Goal: Task Accomplishment & Management: Use online tool/utility

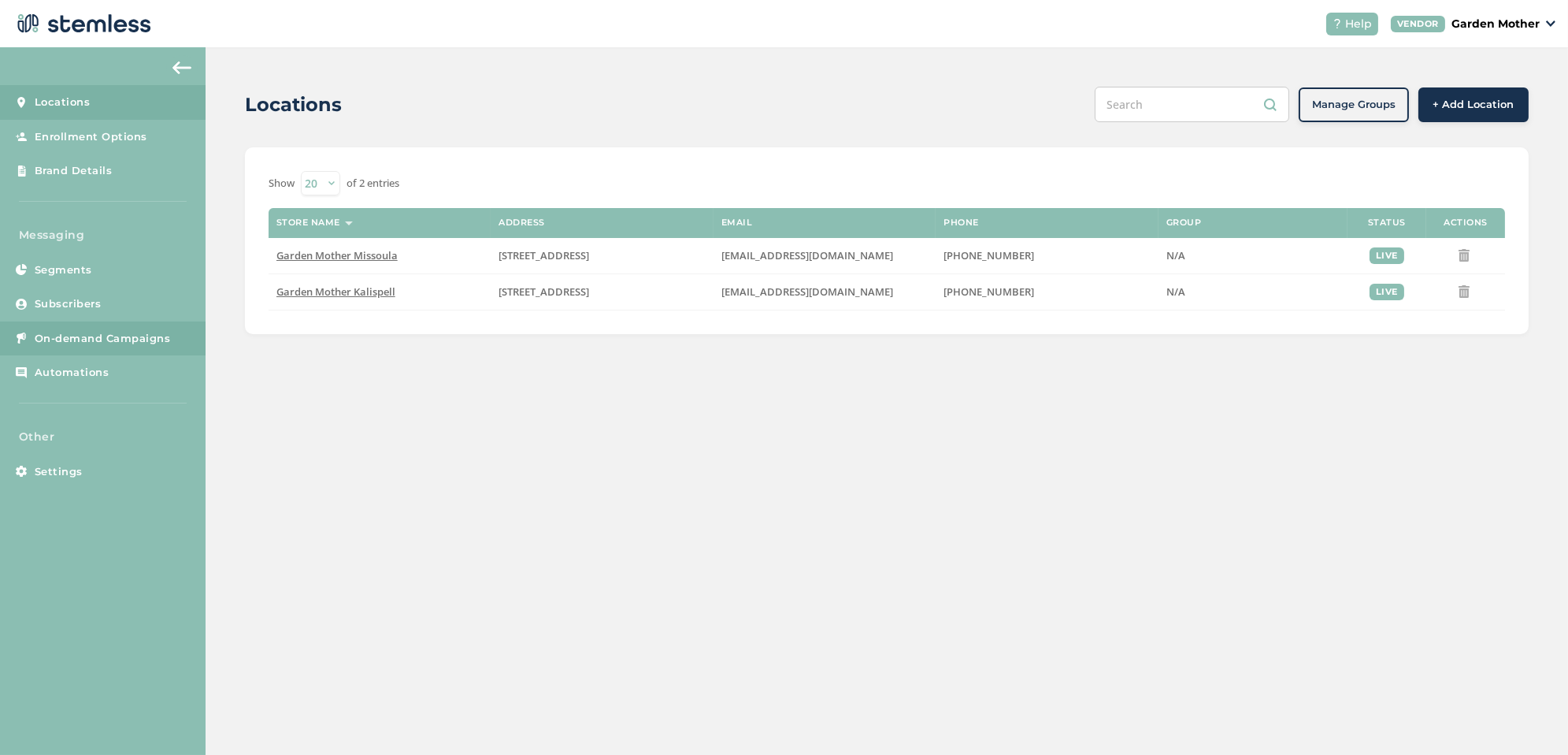
click at [64, 340] on span "On-demand Campaigns" at bounding box center [103, 338] width 136 height 16
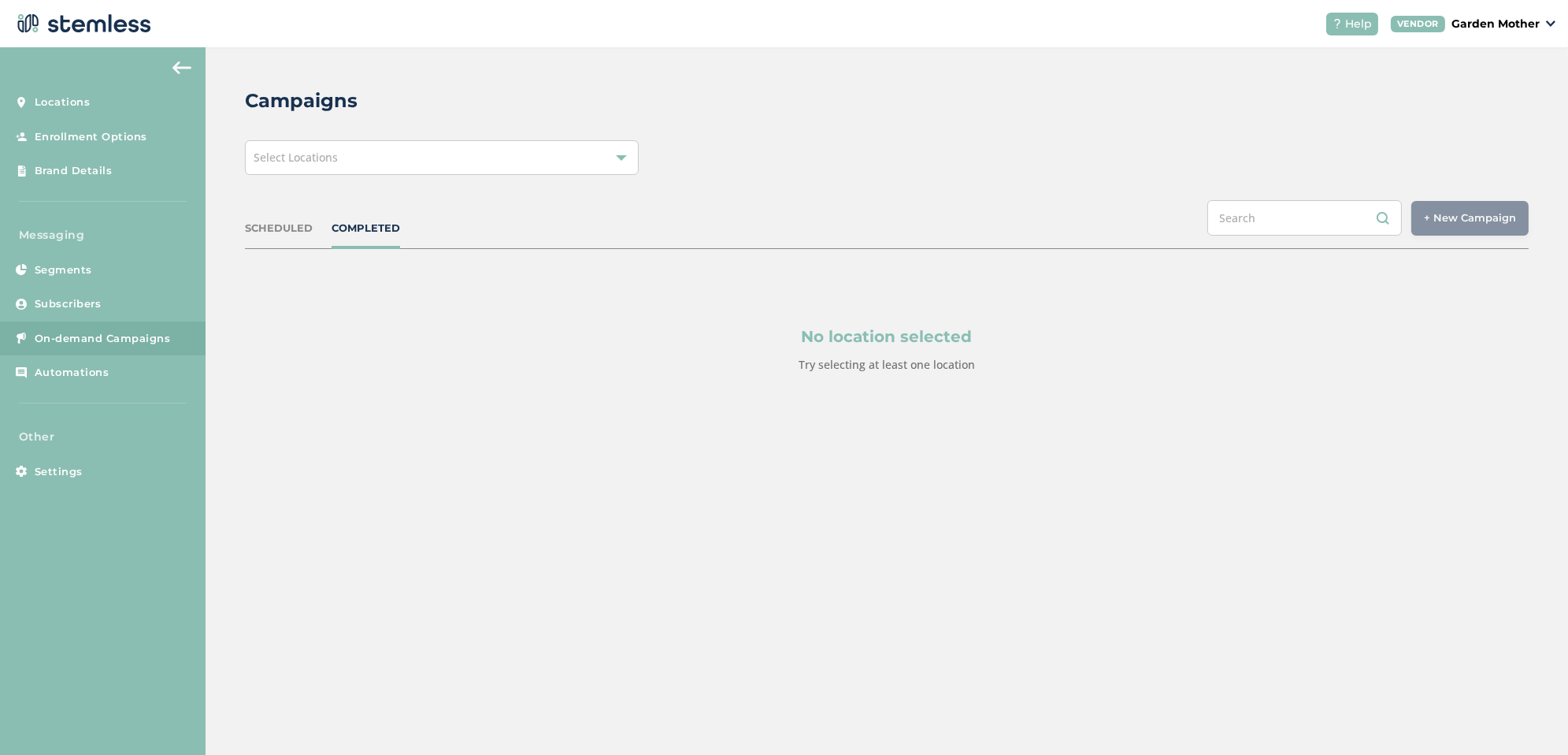
click at [364, 167] on div "Select Locations" at bounding box center [442, 157] width 394 height 35
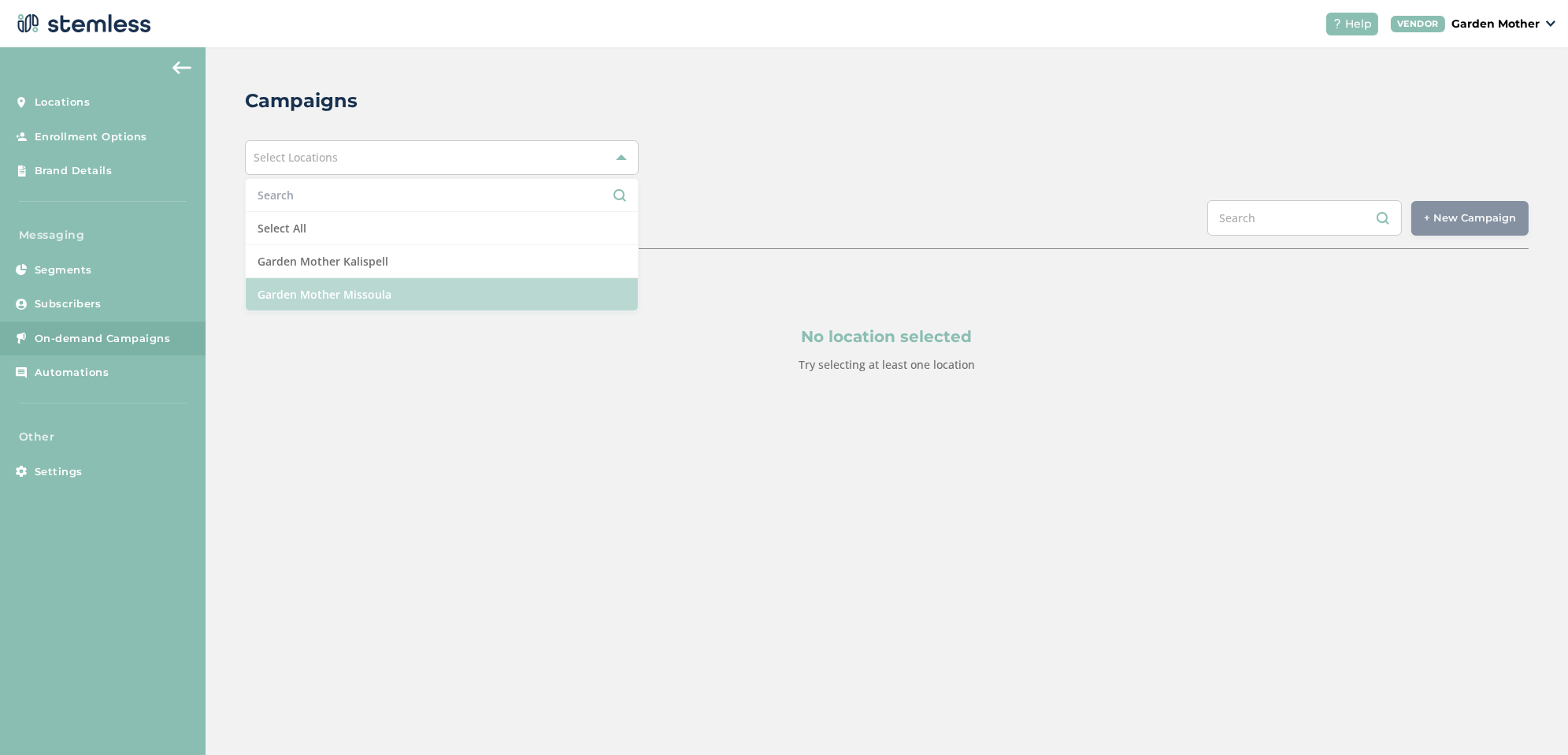
click at [359, 287] on li "Garden Mother Missoula" at bounding box center [442, 295] width 392 height 32
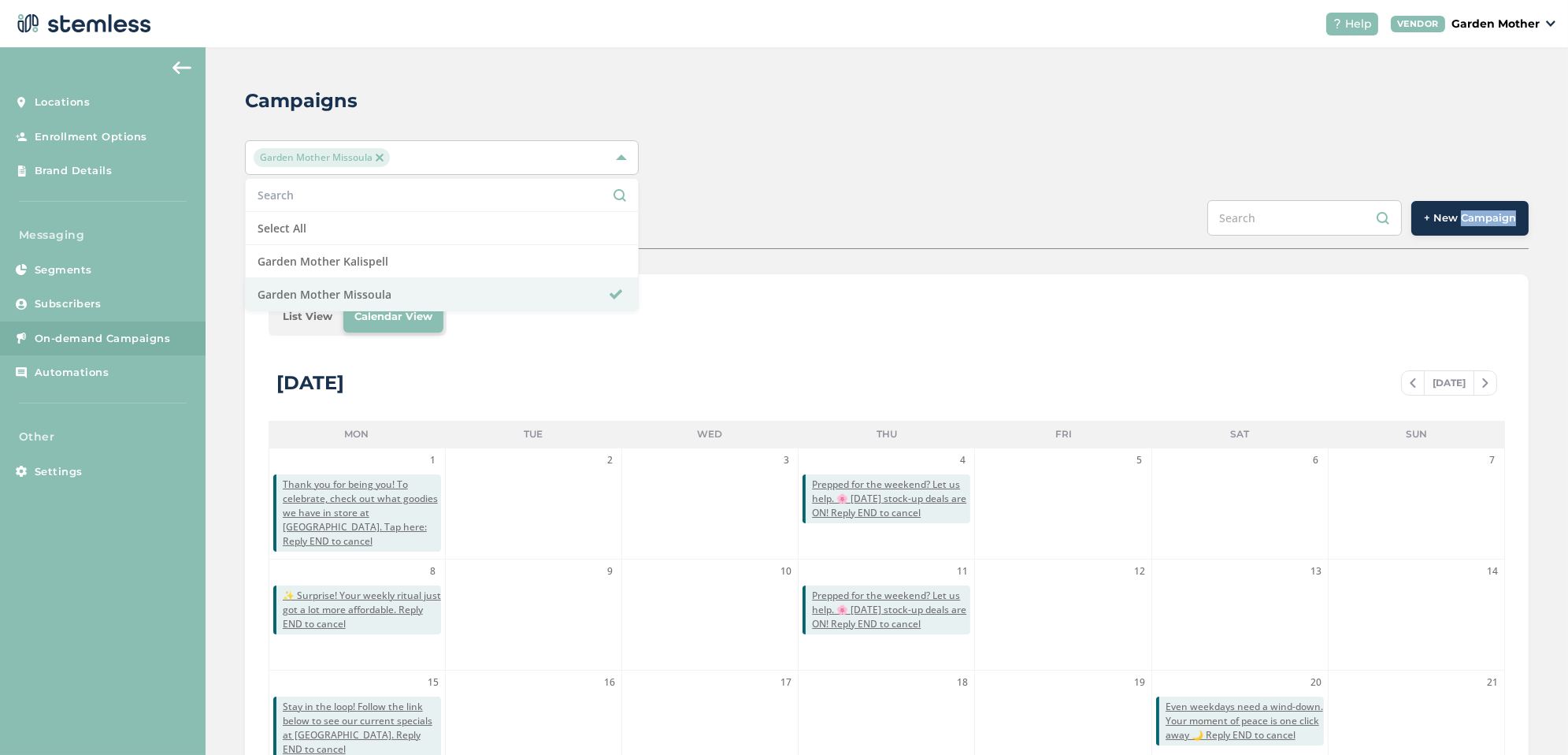
click at [1440, 210] on span "+ New Campaign" at bounding box center [1470, 218] width 92 height 16
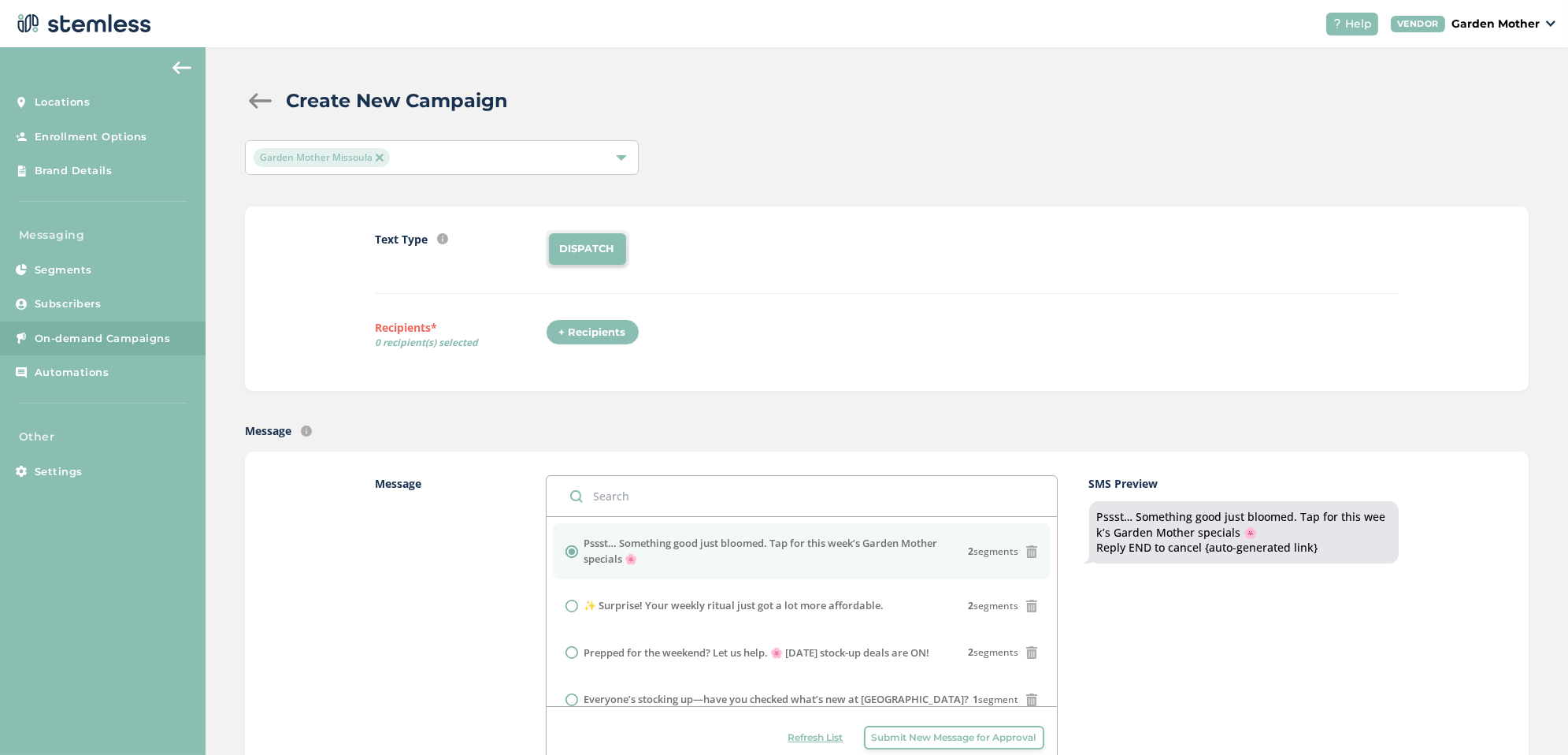
click at [582, 328] on div "+ Recipients" at bounding box center [593, 333] width 94 height 27
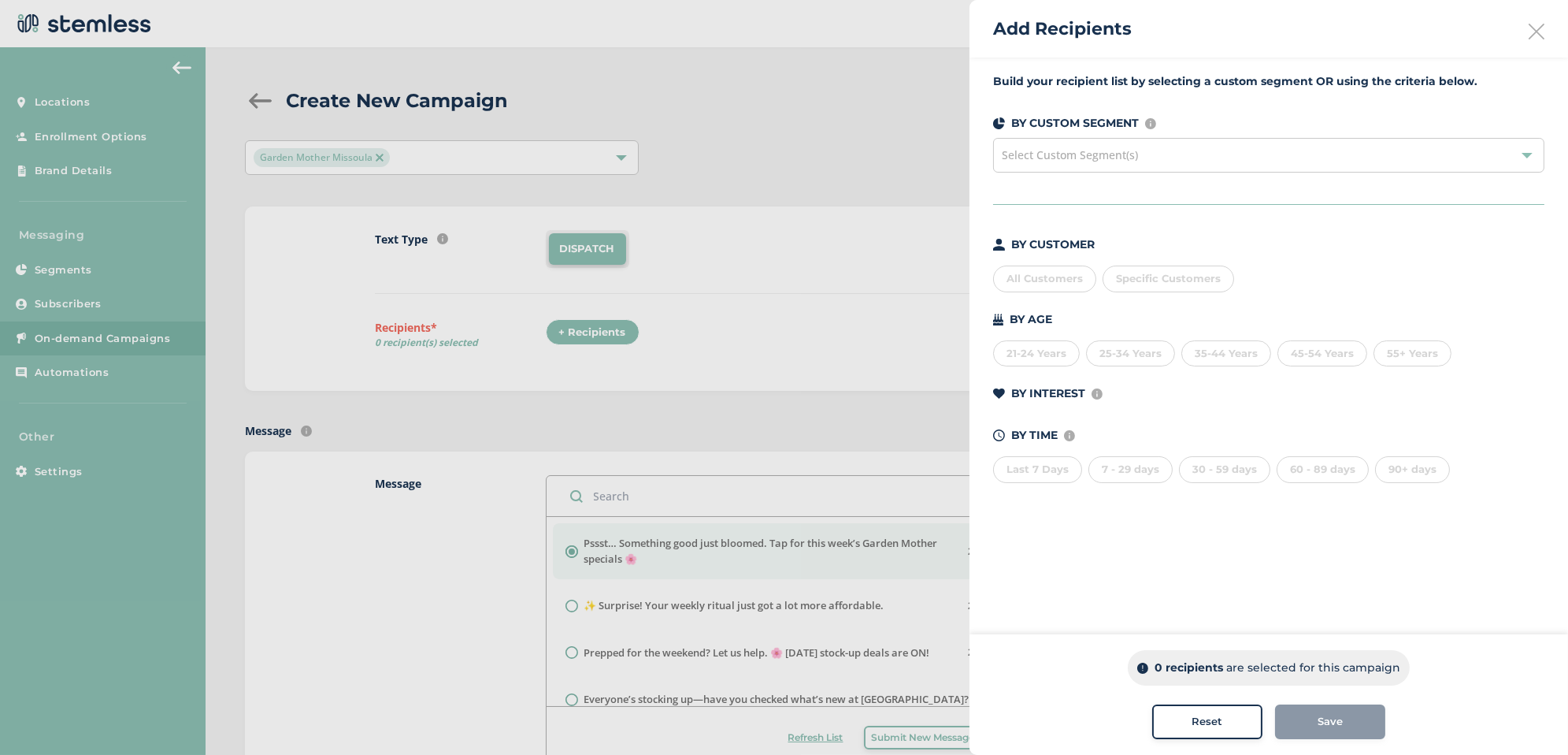
click at [1041, 275] on div "All Customers" at bounding box center [1044, 279] width 103 height 27
click at [1321, 710] on button "Save" at bounding box center [1330, 722] width 110 height 35
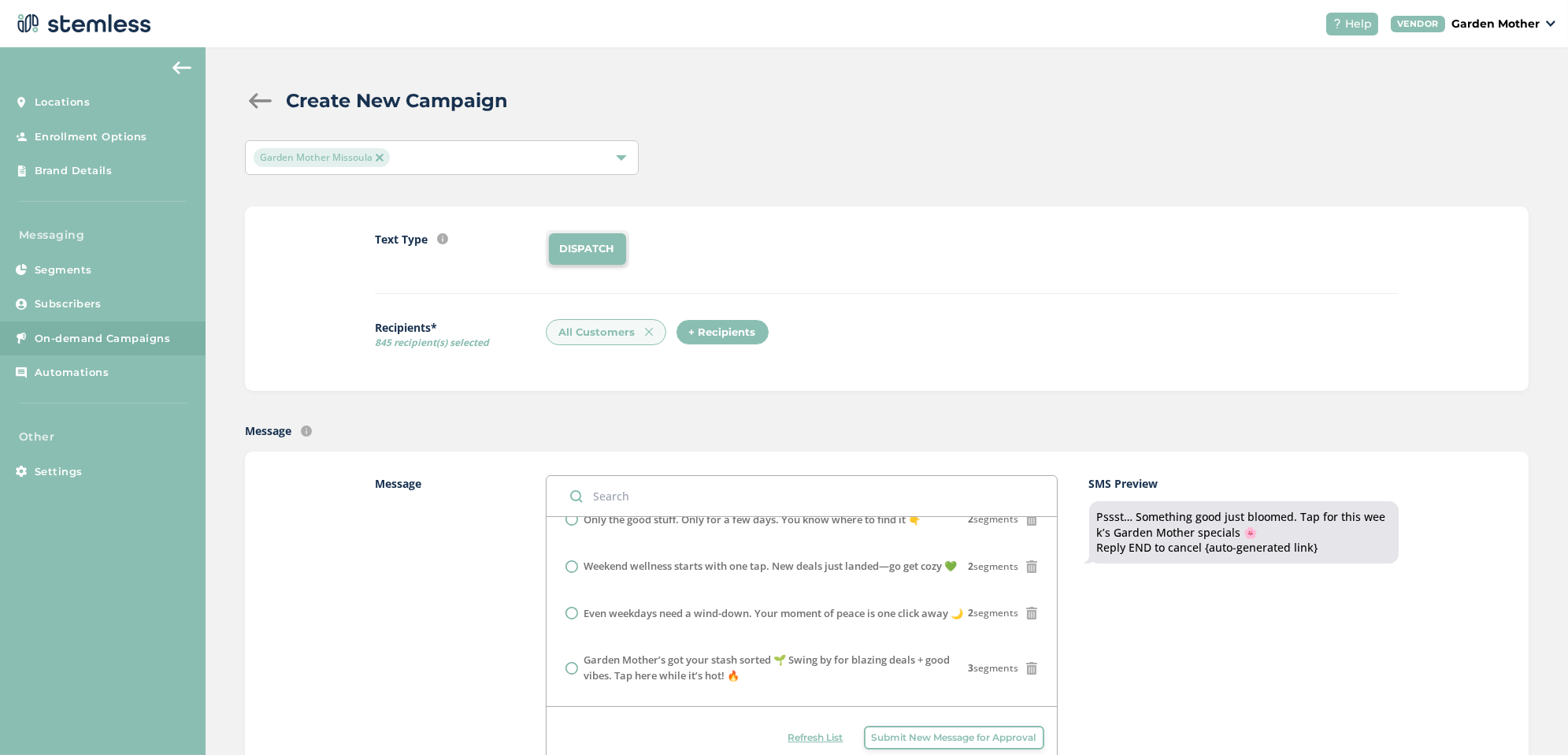
scroll to position [226, 0]
click at [713, 623] on li "Even weekdays need a wind-down. Your moment of peace is one click away 🌙 2 segm…" at bounding box center [802, 614] width 498 height 41
radio input "false"
radio input "true"
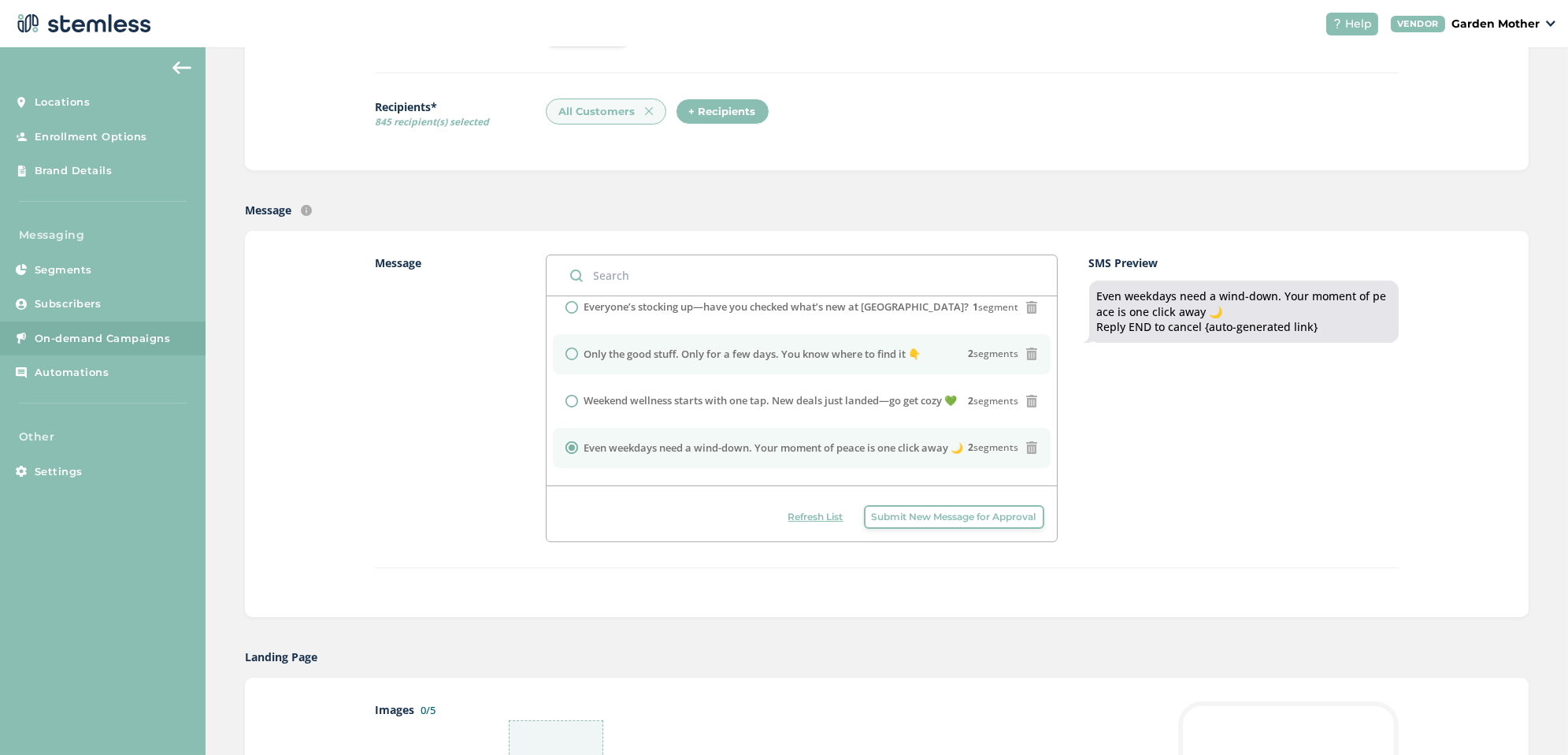
scroll to position [138, 0]
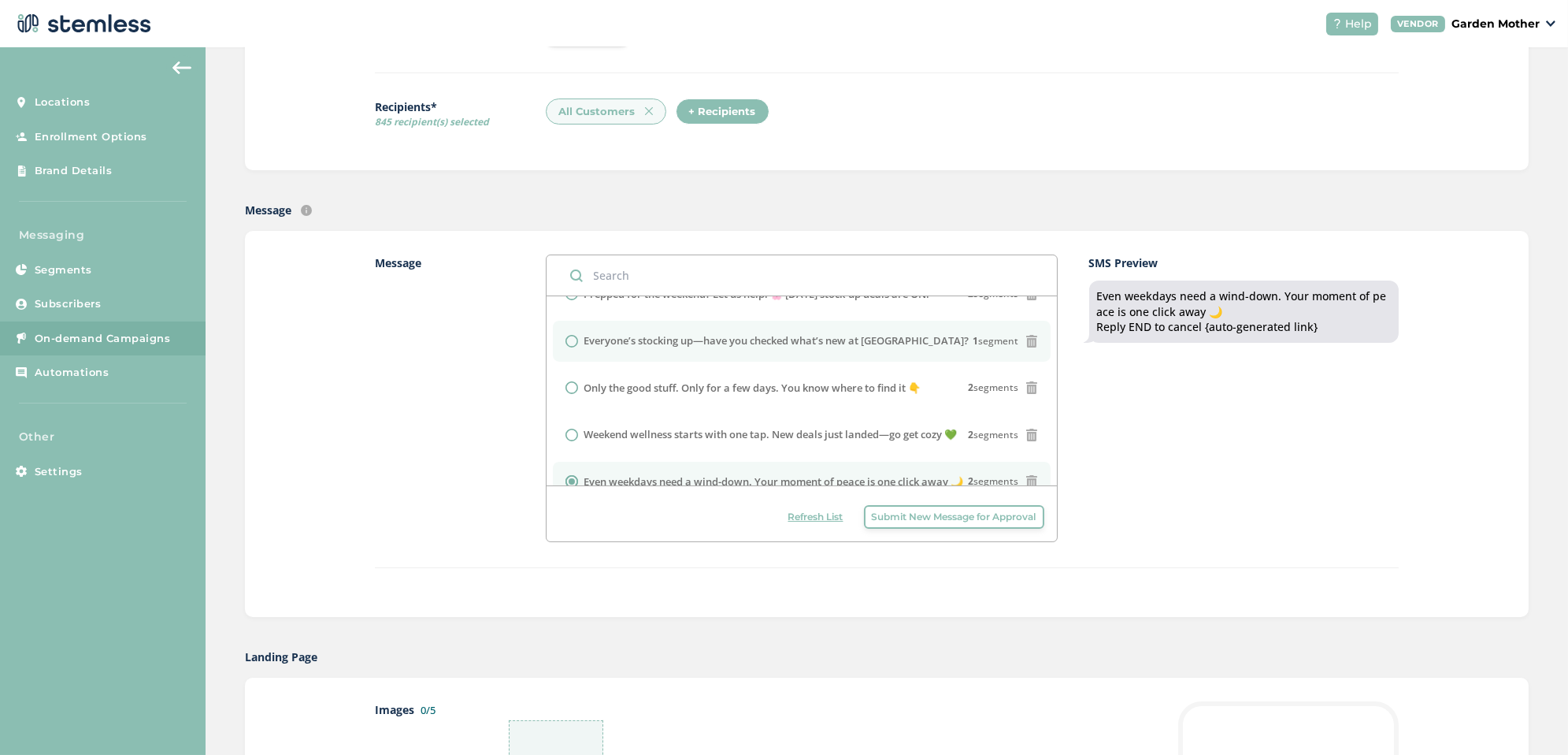
click at [759, 351] on li "Everyone’s stocking up—have you checked what’s new at [GEOGRAPHIC_DATA]? 1 segm…" at bounding box center [802, 341] width 498 height 41
radio input "true"
drag, startPoint x: 947, startPoint y: 513, endPoint x: 976, endPoint y: 579, distance: 72.1
click at [978, 579] on div "Message Pssst… Something good just bloomed. Tap for this week’s Garden Mother s…" at bounding box center [886, 424] width 1024 height 339
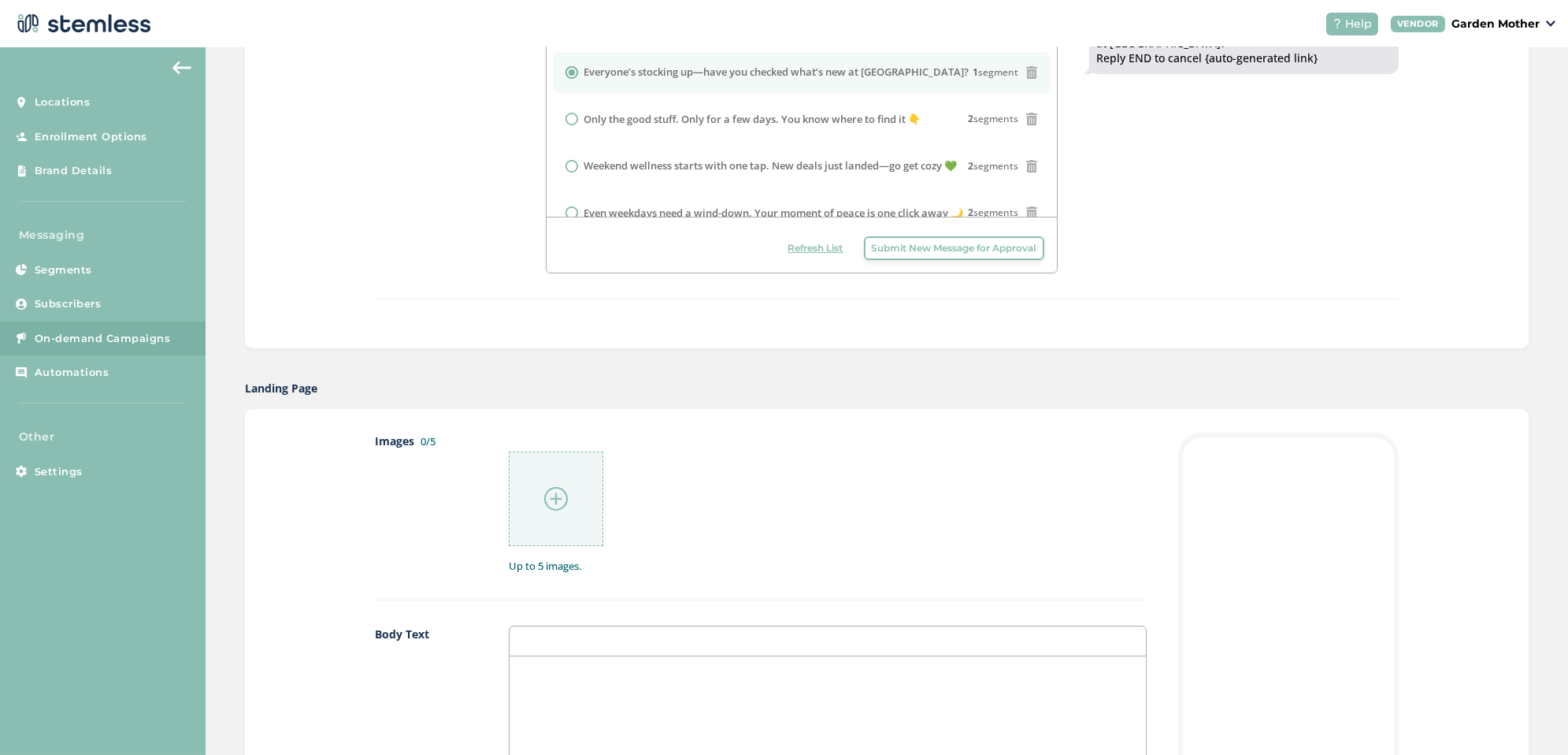
scroll to position [496, 0]
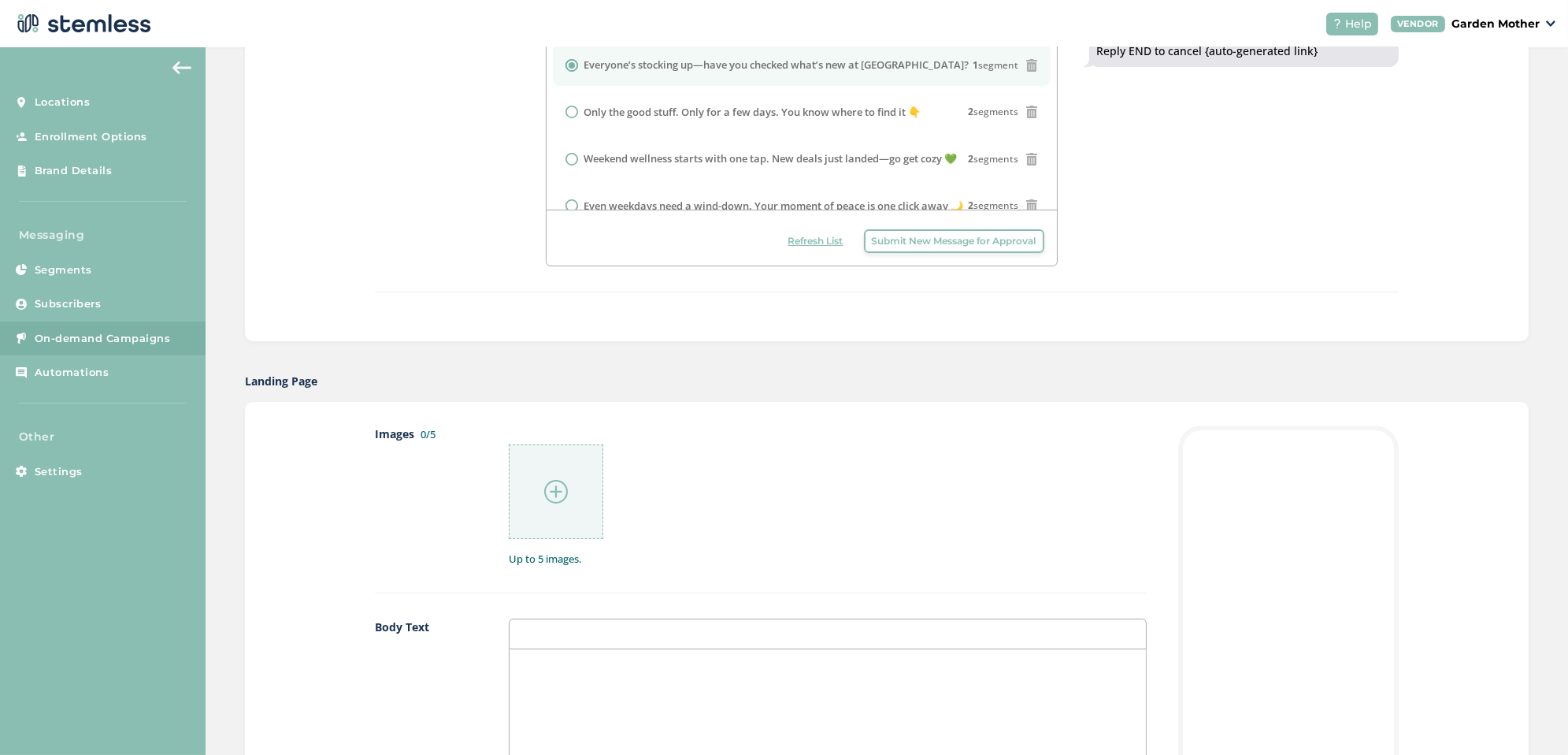
click at [557, 504] on div at bounding box center [556, 492] width 95 height 95
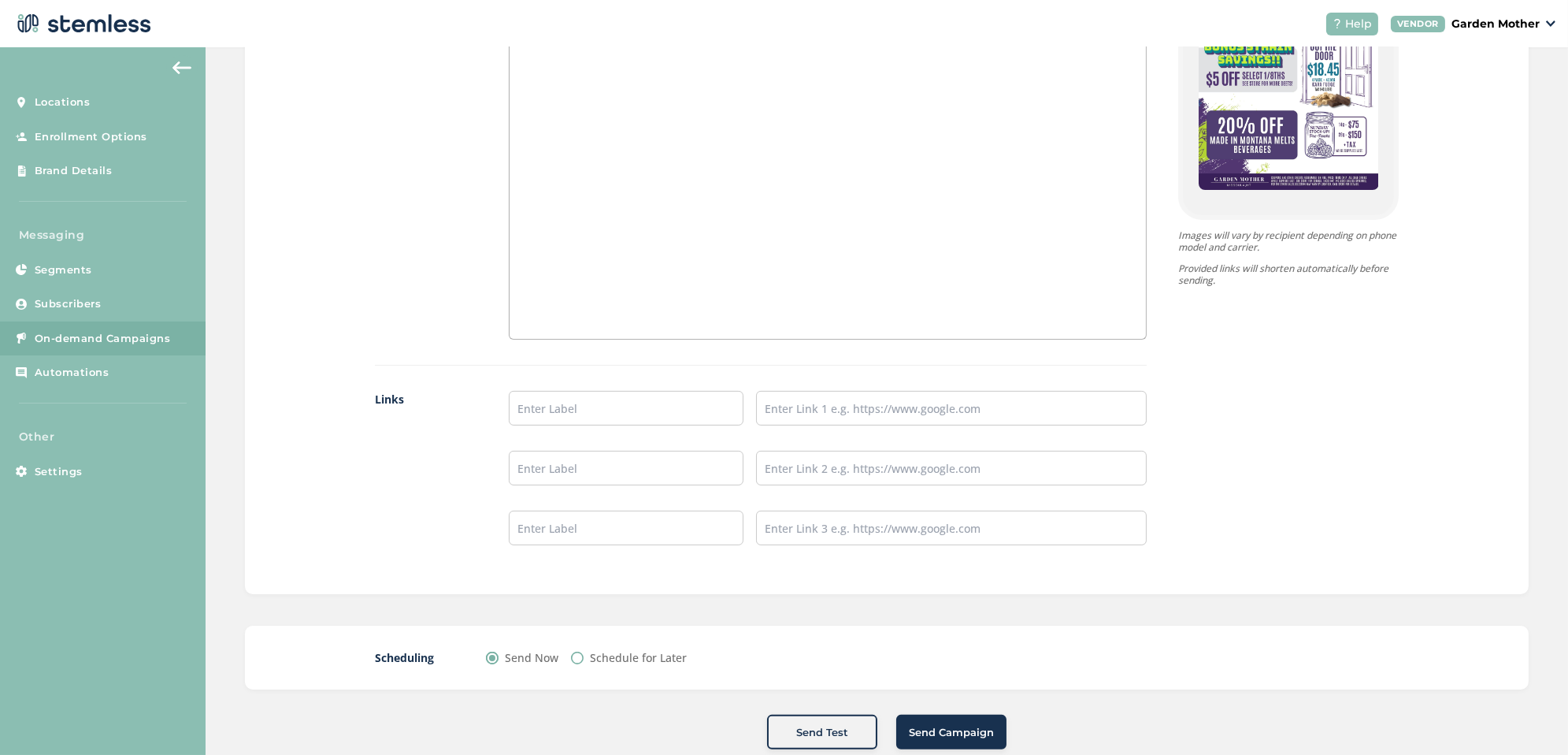
scroll to position [1150, 0]
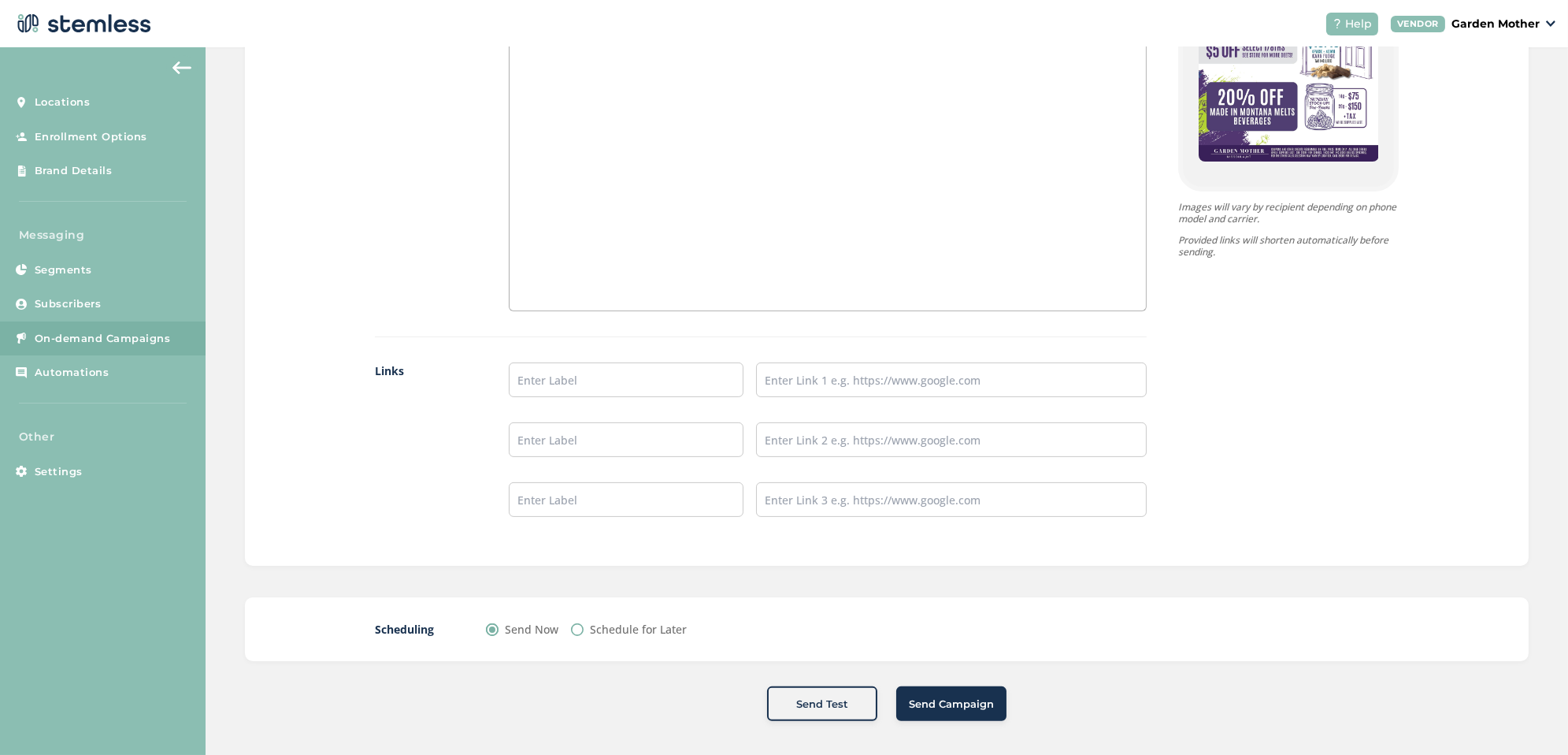
click at [631, 621] on label "Schedule for Later" at bounding box center [638, 629] width 97 height 16
click at [583, 623] on input "Schedule for Later" at bounding box center [577, 629] width 12 height 12
radio input "true"
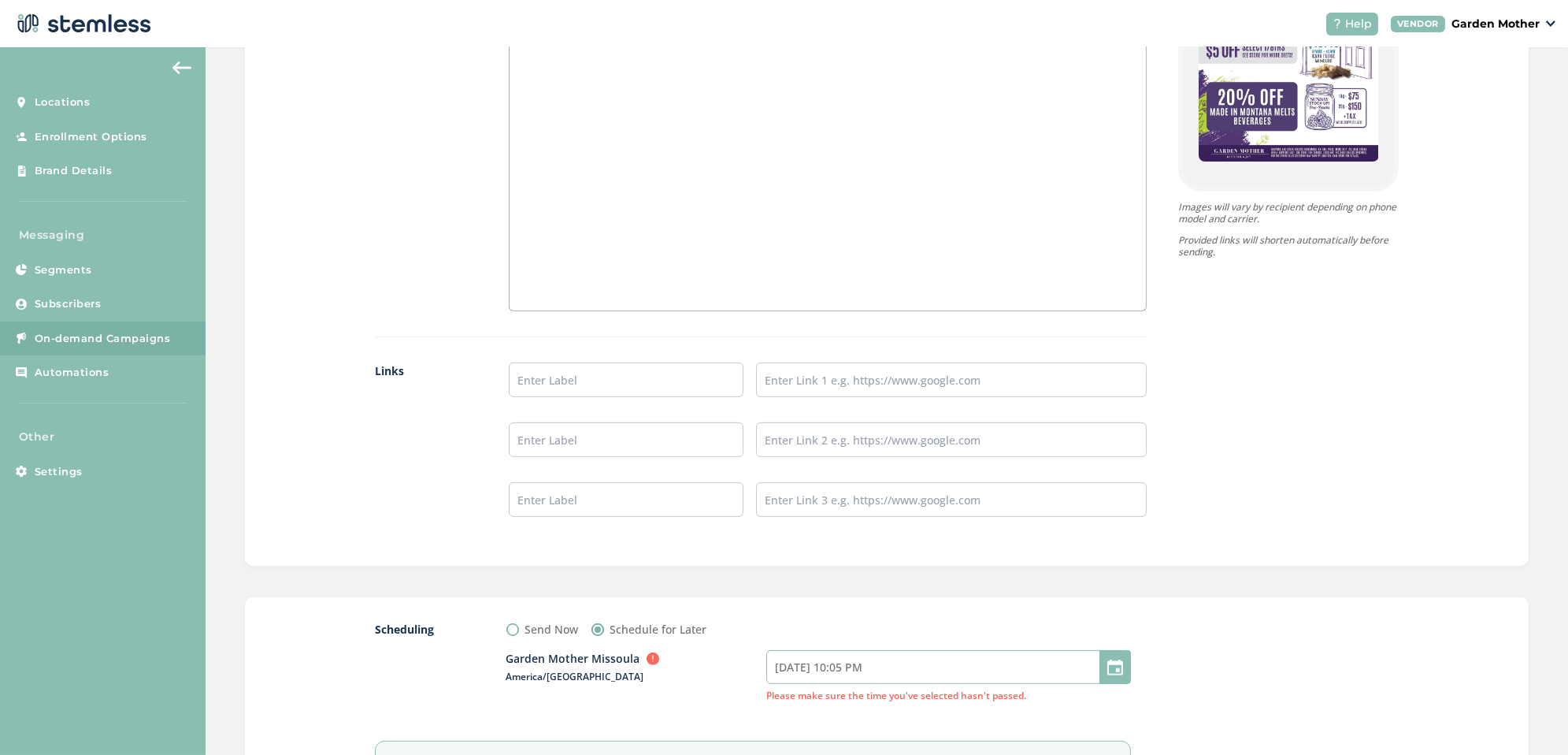
click at [804, 664] on input "[DATE] 10:05 PM" at bounding box center [948, 667] width 365 height 34
select select "22"
select select "5"
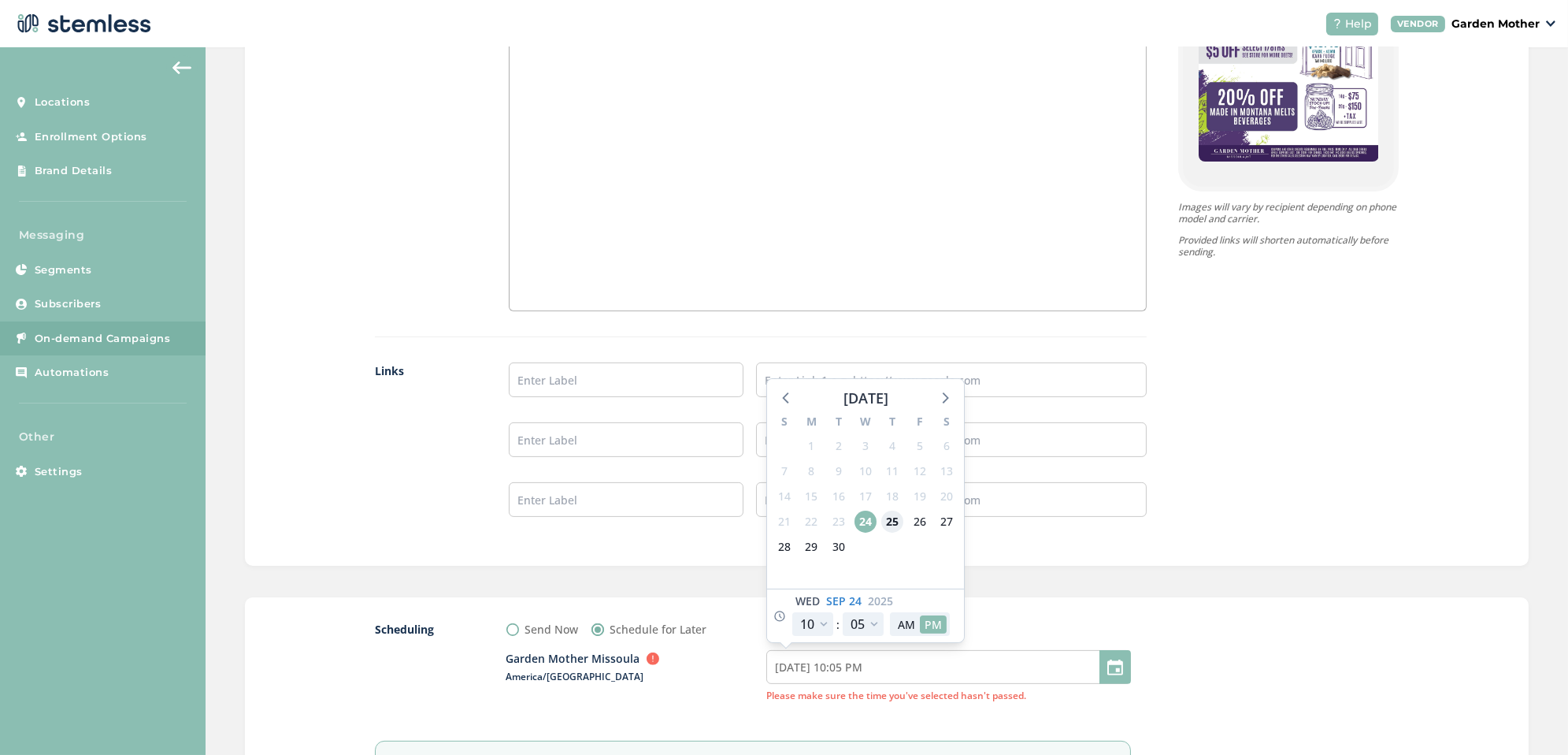
click at [892, 514] on span "25" at bounding box center [892, 521] width 22 height 22
type input "[DATE] 10:05 PM"
click at [828, 613] on select "12 1 2 3 4 5 6 7 8 9 10 11" at bounding box center [812, 623] width 41 height 24
select select "21"
click at [793, 612] on select "12 1 2 3 4 5 6 7 8 9 10 11" at bounding box center [812, 623] width 41 height 24
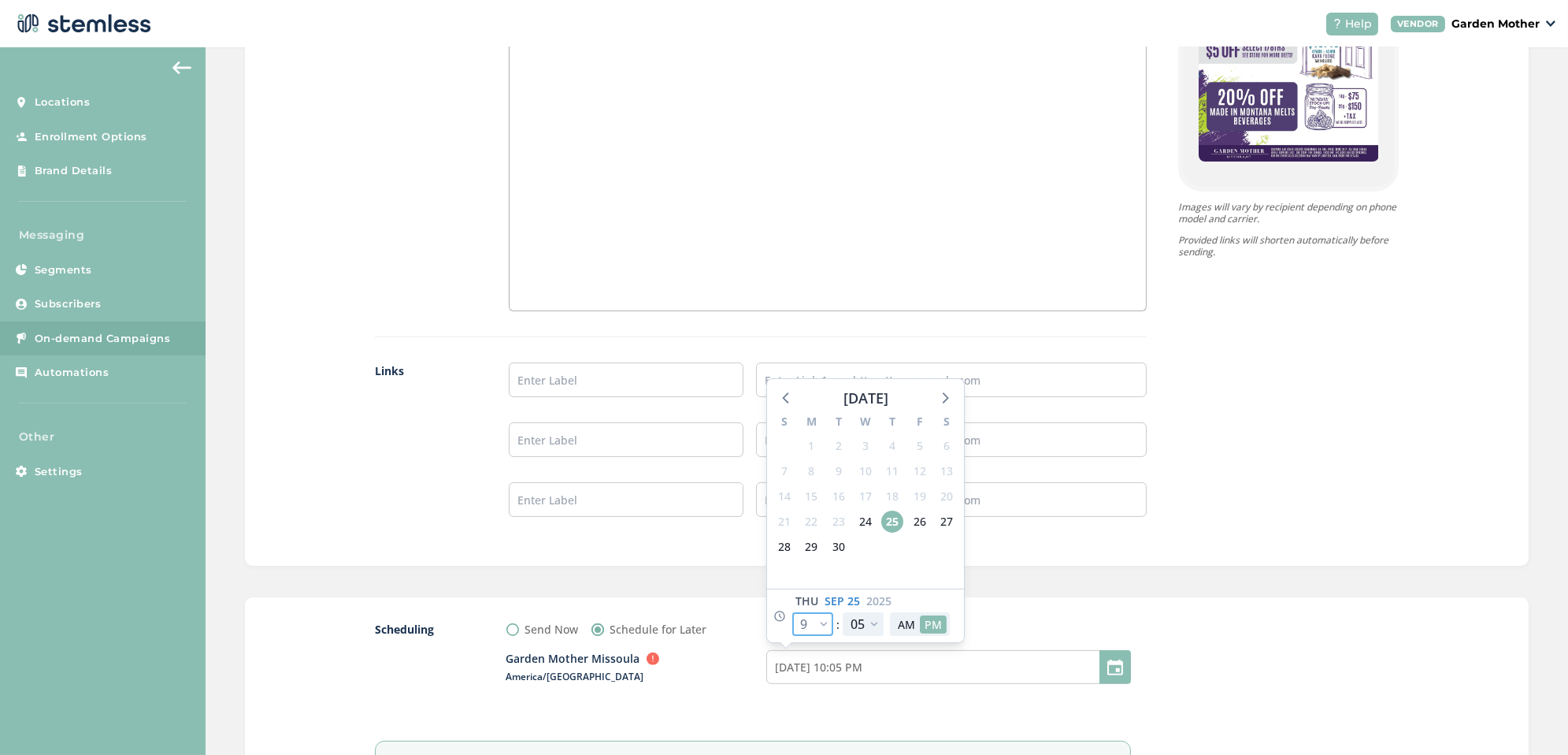
type input "[DATE] 9:05 PM"
select select "21"
click at [867, 620] on select "00 05 10 15 20 25 30 35 40 45 50 55" at bounding box center [863, 623] width 41 height 24
select select "0"
click at [843, 612] on select "00 05 10 15 20 25 30 35 40 45 50 55" at bounding box center [863, 623] width 41 height 24
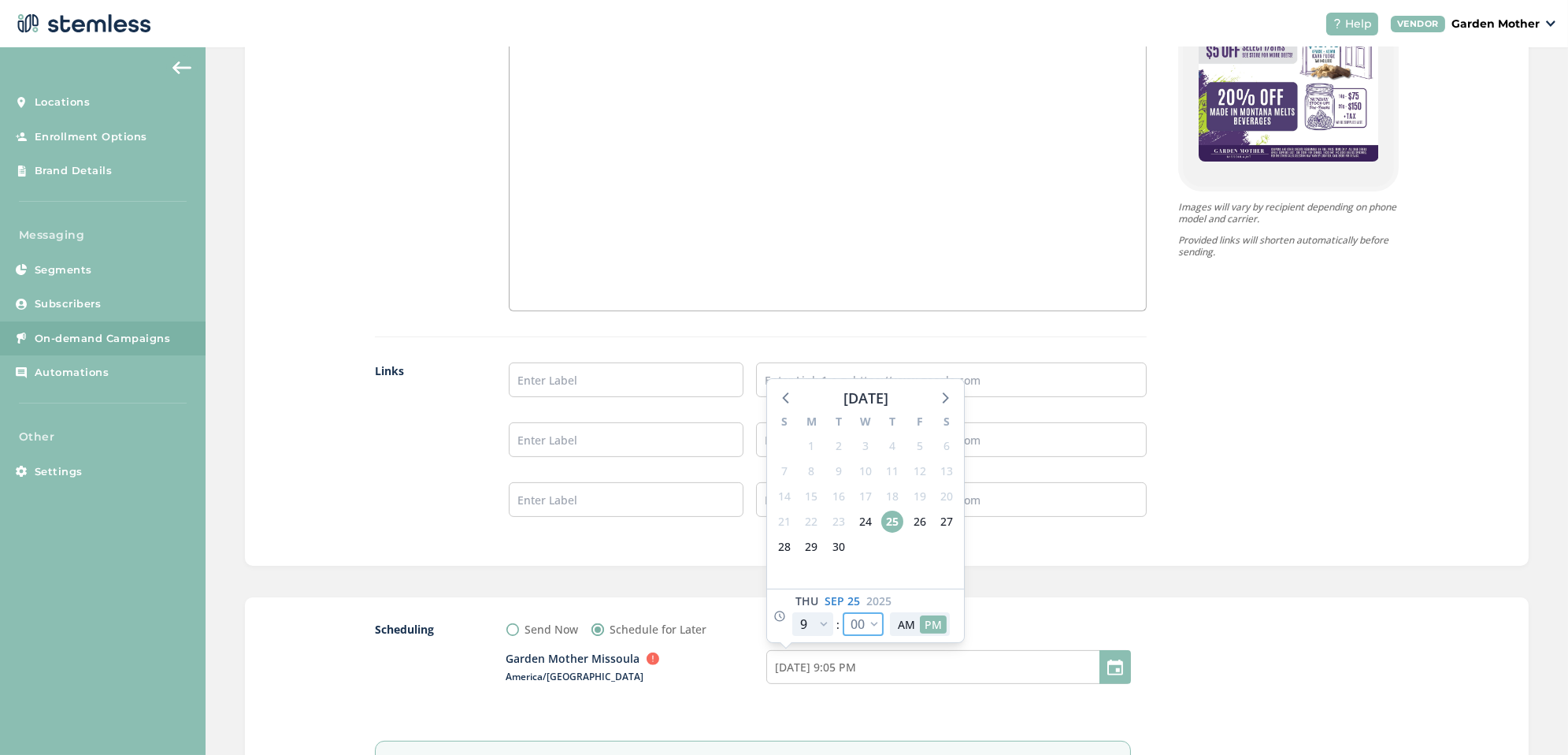
type input "[DATE] 9:00 PM"
select select "0"
click at [904, 622] on button "AM" at bounding box center [906, 624] width 27 height 18
type input "[DATE] 9:00 AM"
select select "9"
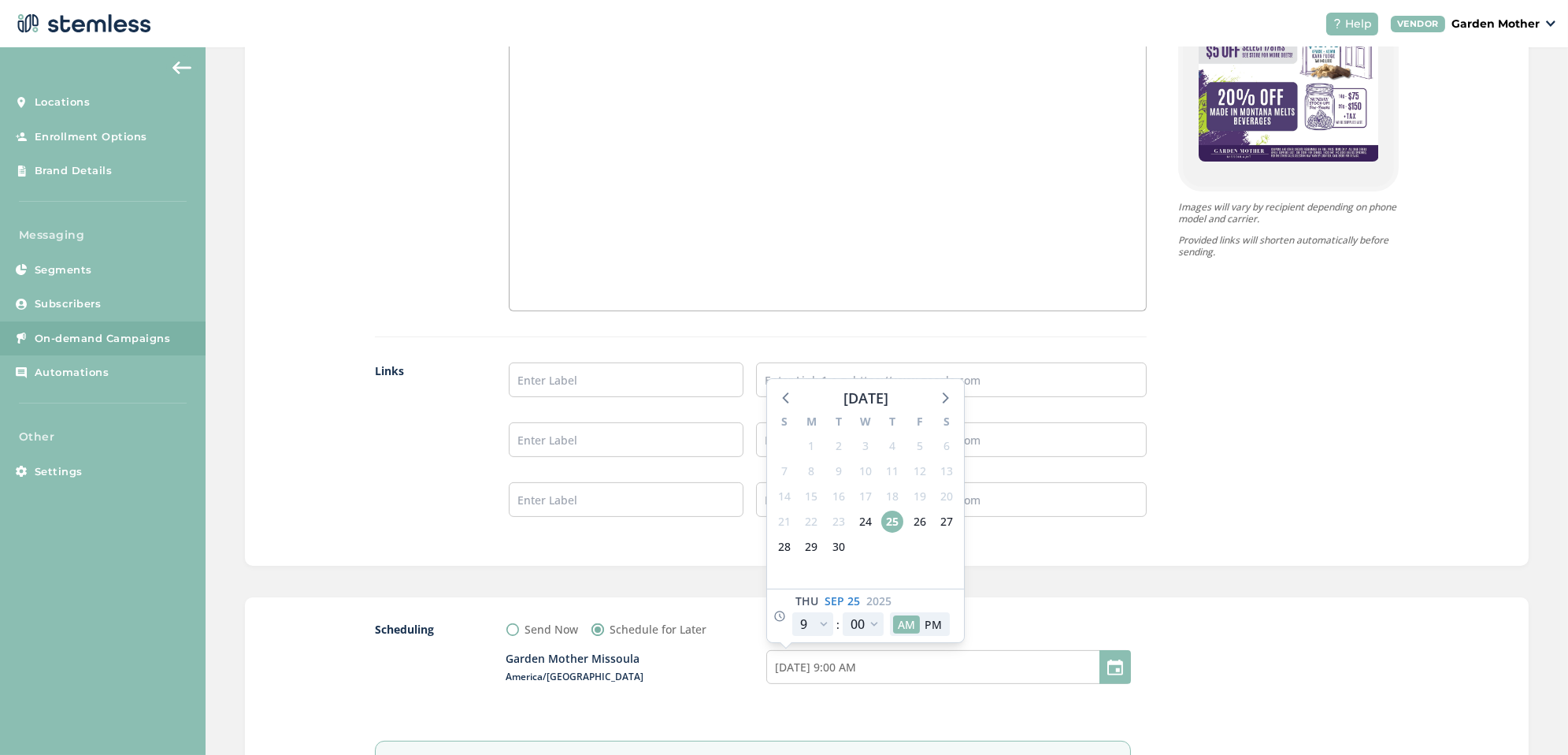
click at [1037, 628] on div "Send Now Schedule for Later" at bounding box center [819, 629] width 625 height 16
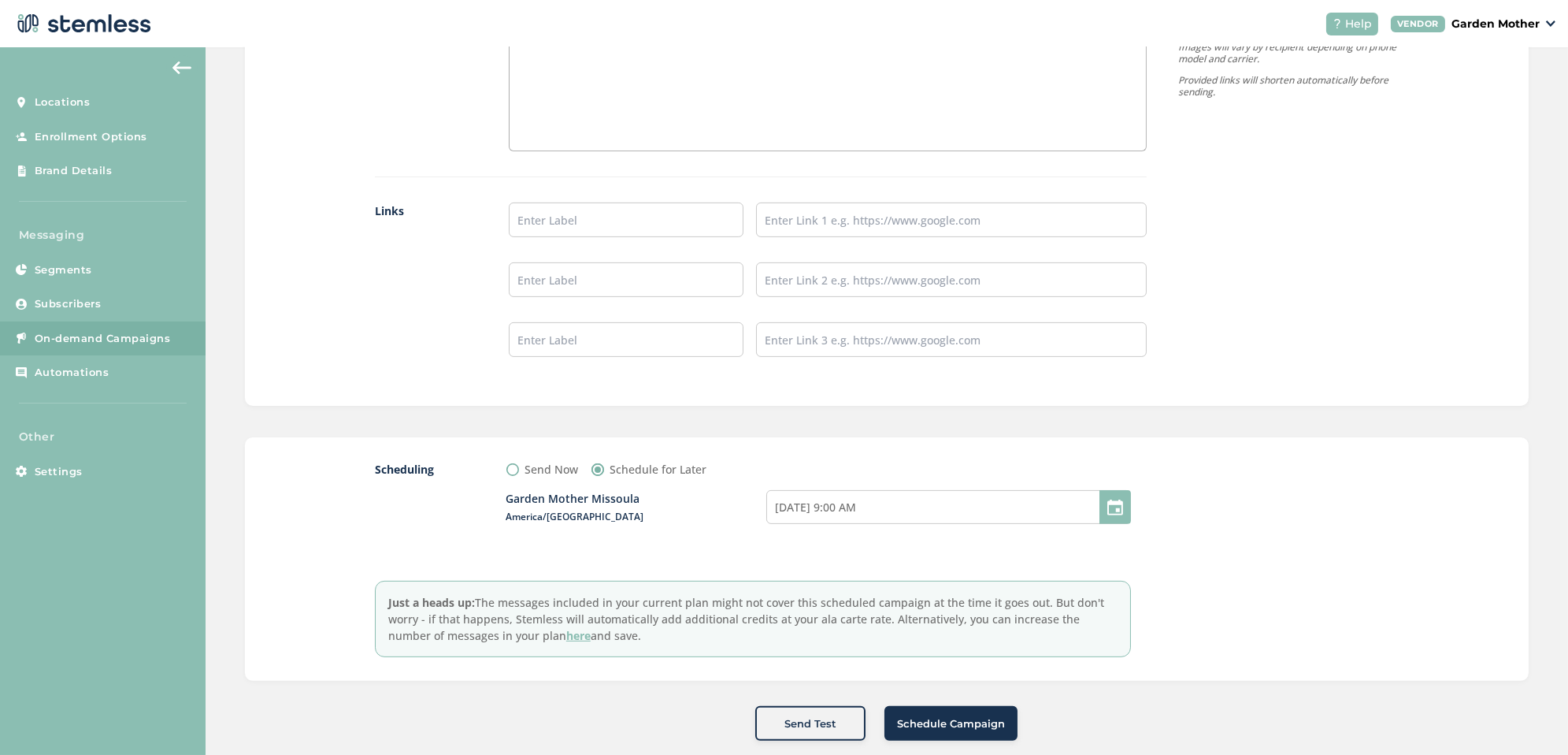
scroll to position [1329, 0]
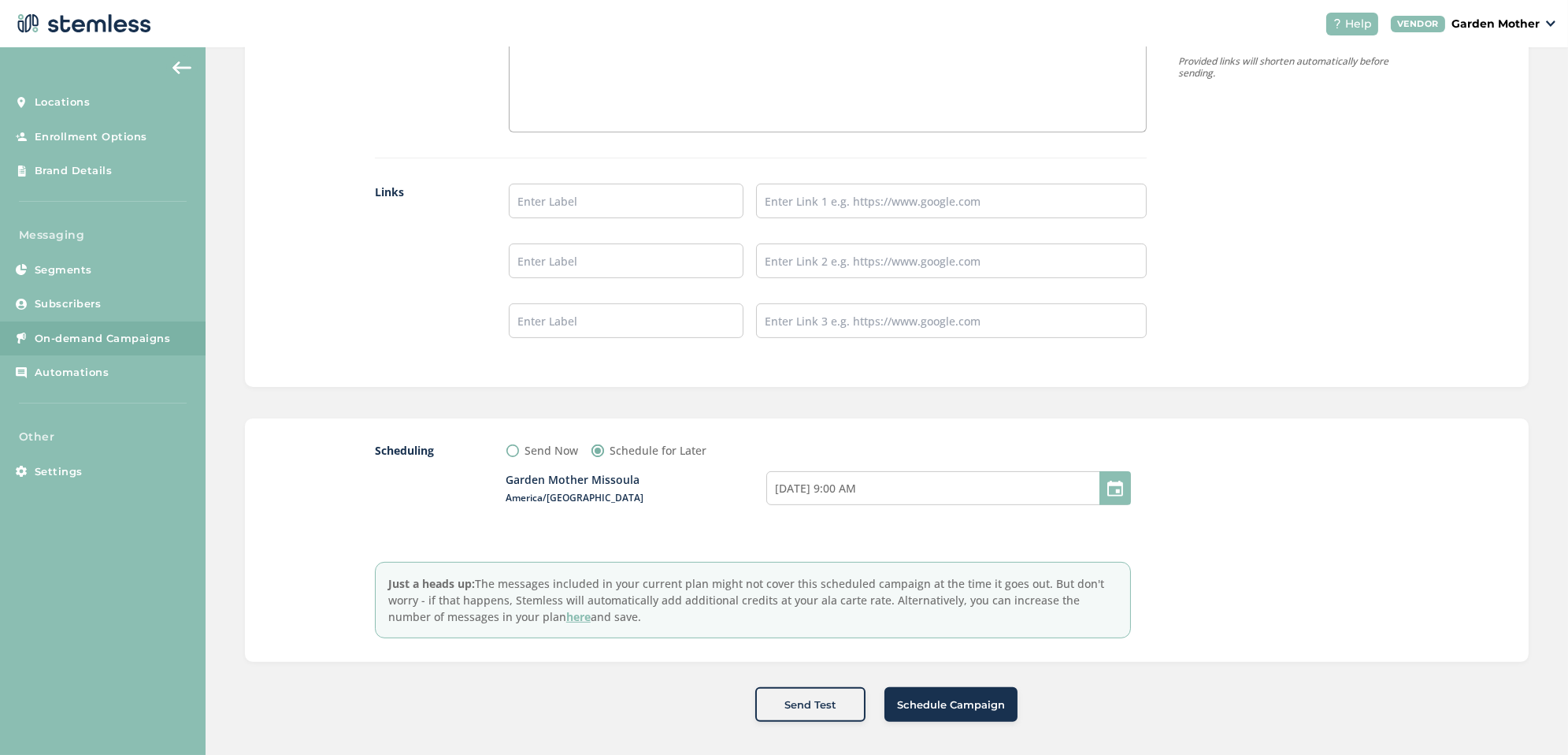
click at [968, 703] on span "Schedule Campaign" at bounding box center [952, 705] width 108 height 16
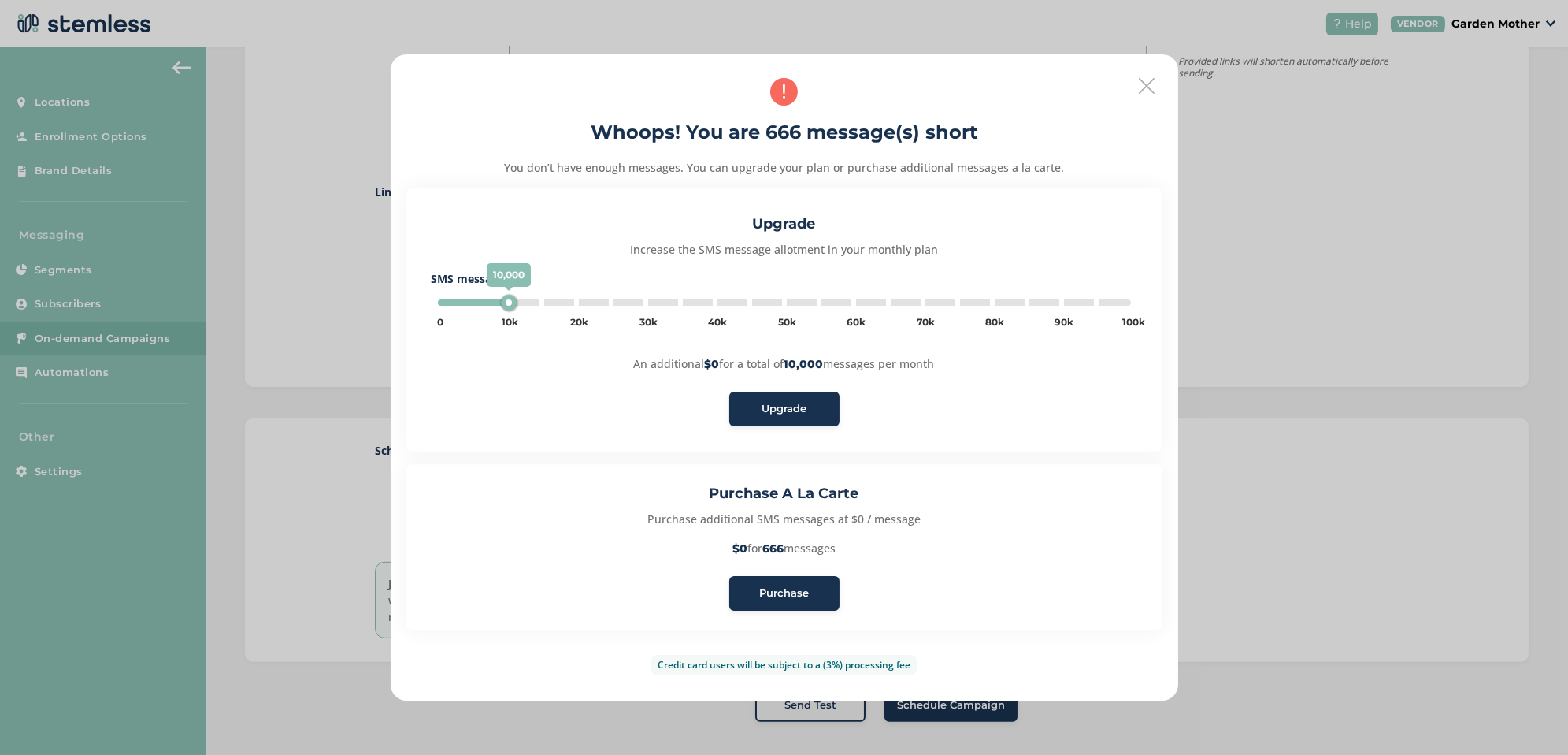
type input "5000"
click at [810, 572] on div "Purchase A La Carte Purchase additional SMS messages at $0.03 / message $19.980…" at bounding box center [784, 547] width 757 height 166
click at [810, 587] on div "Purchase" at bounding box center [785, 593] width 85 height 16
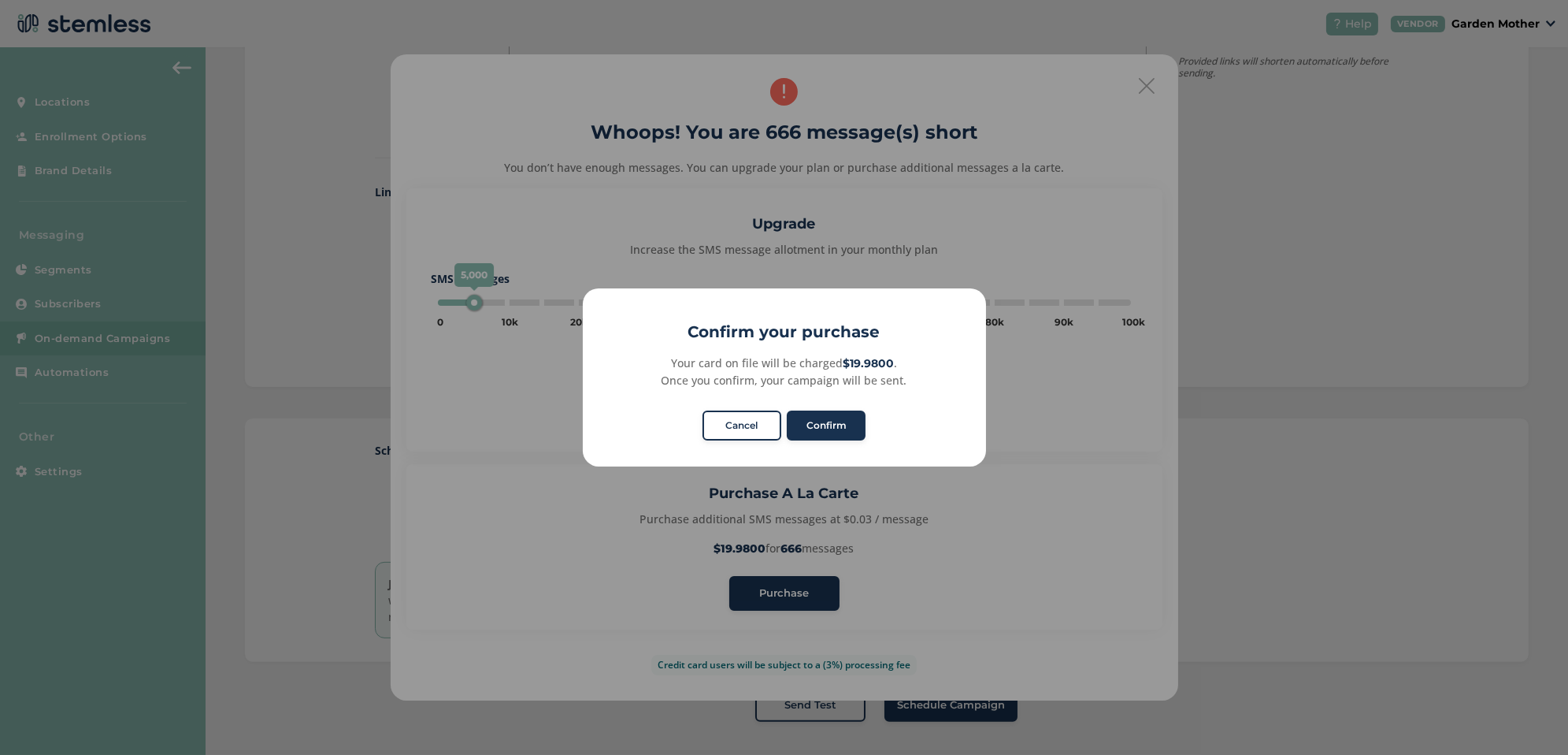
click at [841, 441] on div "Confirm No Cancel" at bounding box center [784, 425] width 169 height 36
click at [836, 431] on button "Confirm" at bounding box center [826, 425] width 79 height 30
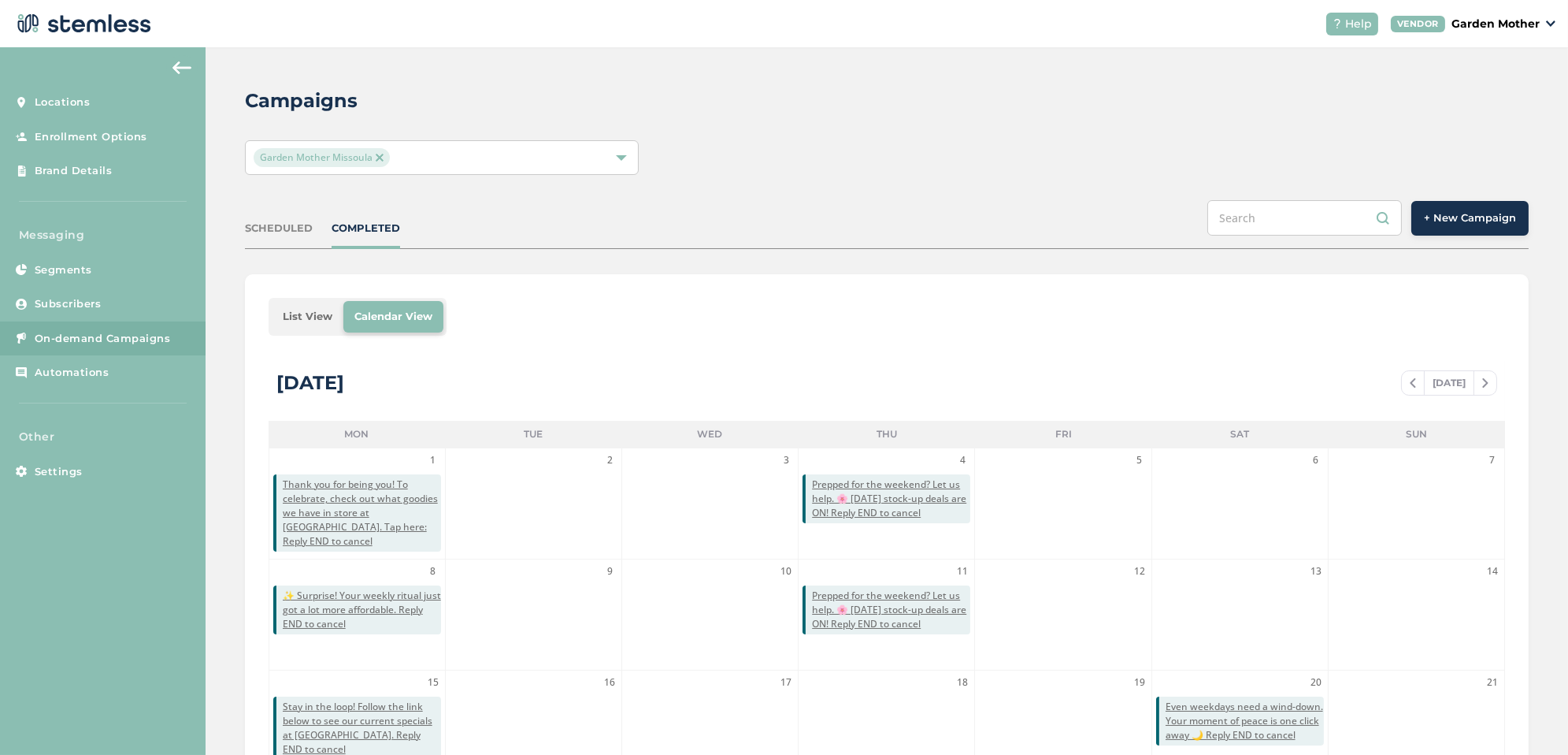
click at [306, 317] on li "List View" at bounding box center [308, 316] width 72 height 31
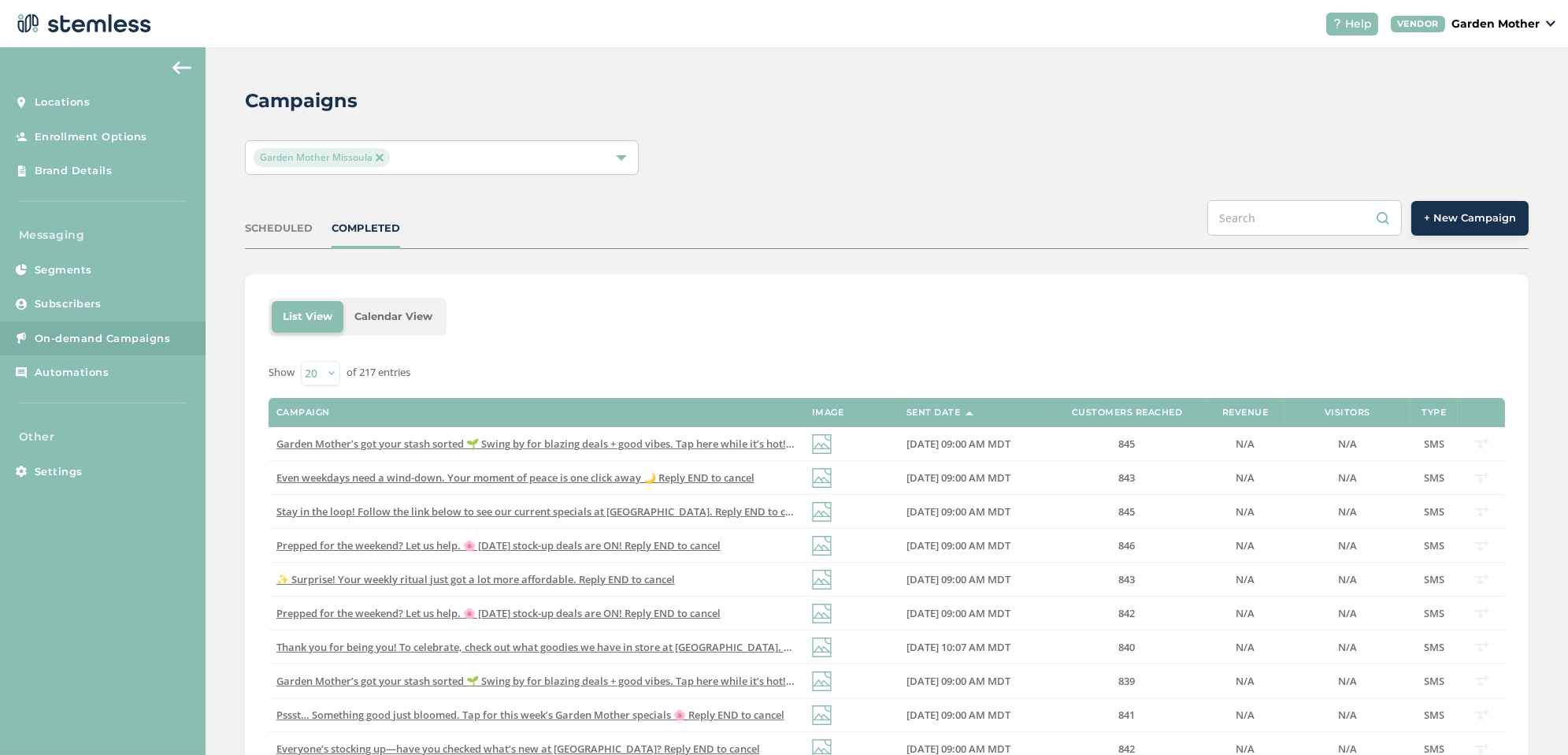
click at [297, 236] on div "SCHEDULED COMPLETED + New Campaign" at bounding box center [887, 225] width 1284 height 49
click at [283, 228] on div "SCHEDULED" at bounding box center [279, 228] width 68 height 16
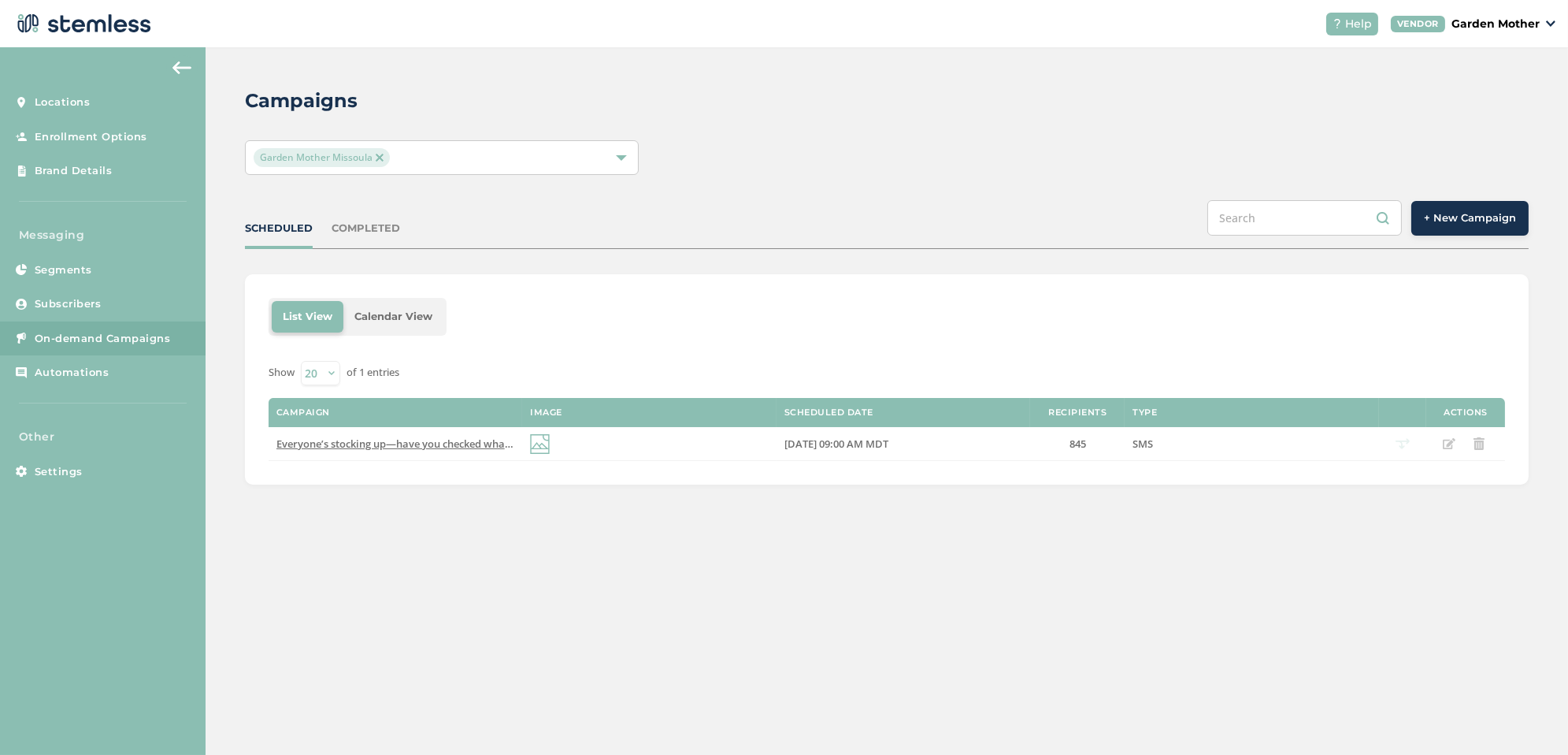
click at [378, 316] on li "Calendar View" at bounding box center [394, 316] width 100 height 31
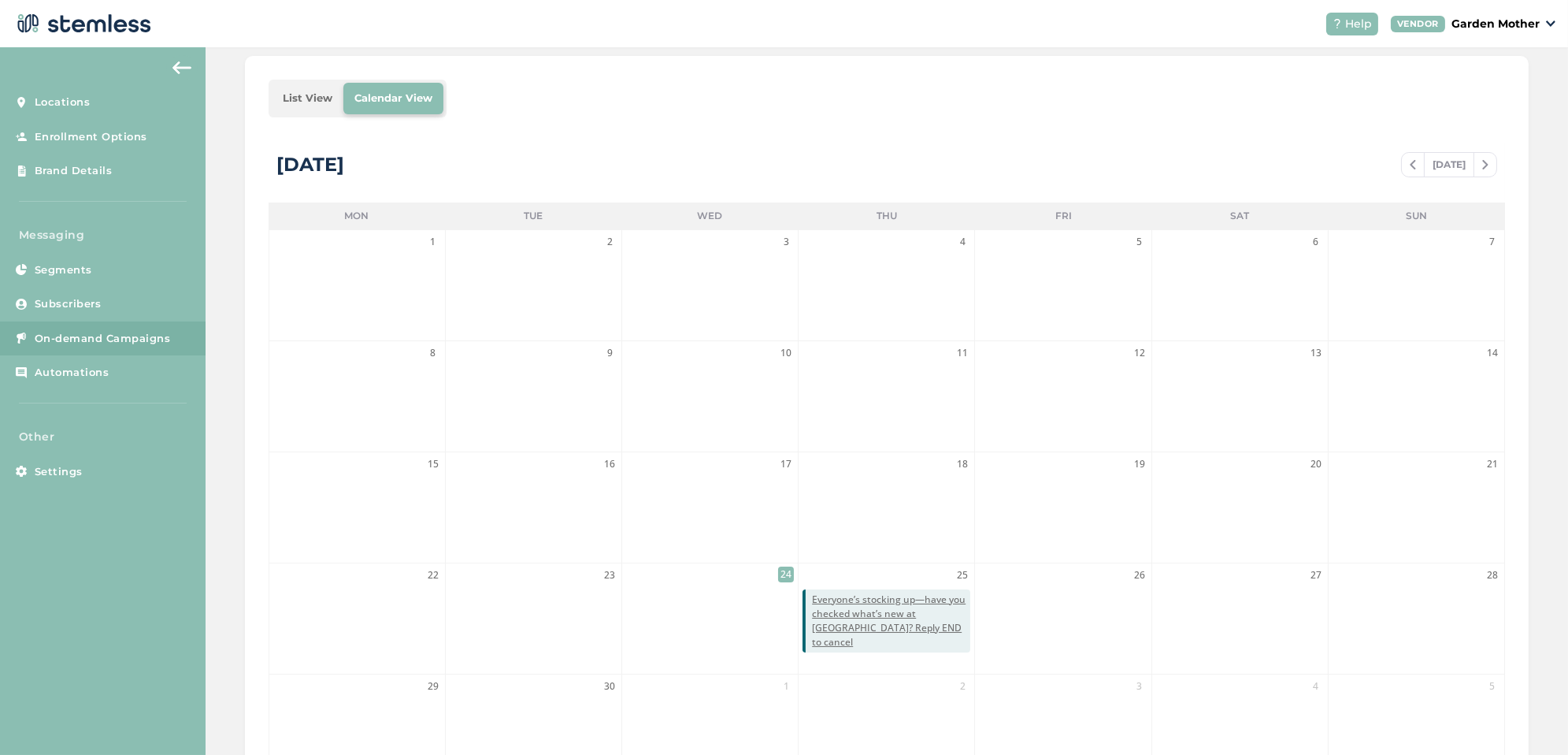
scroll to position [309, 0]
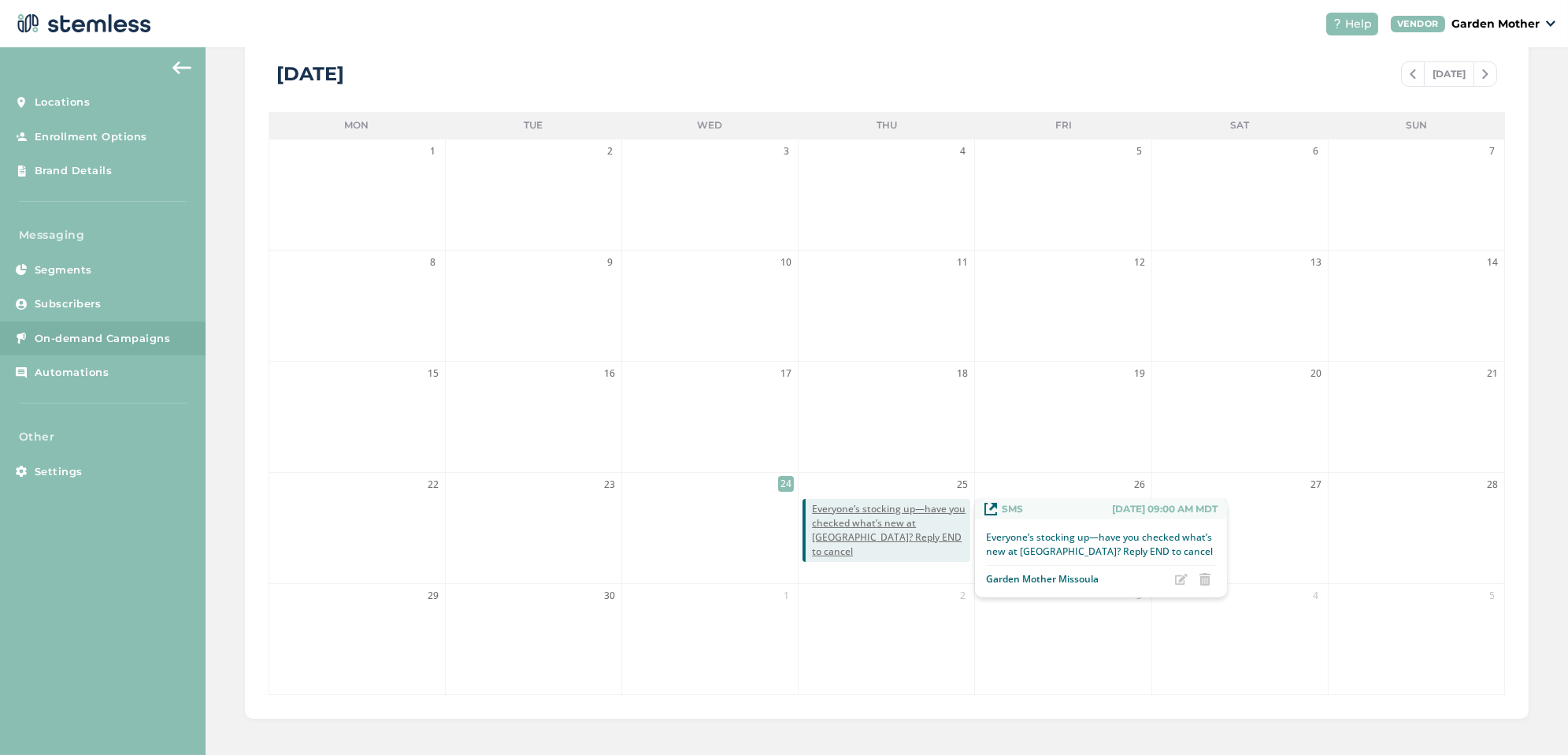
click at [880, 520] on span "Everyone’s stocking up—have you checked what’s new at [GEOGRAPHIC_DATA]? Reply …" at bounding box center [891, 530] width 158 height 57
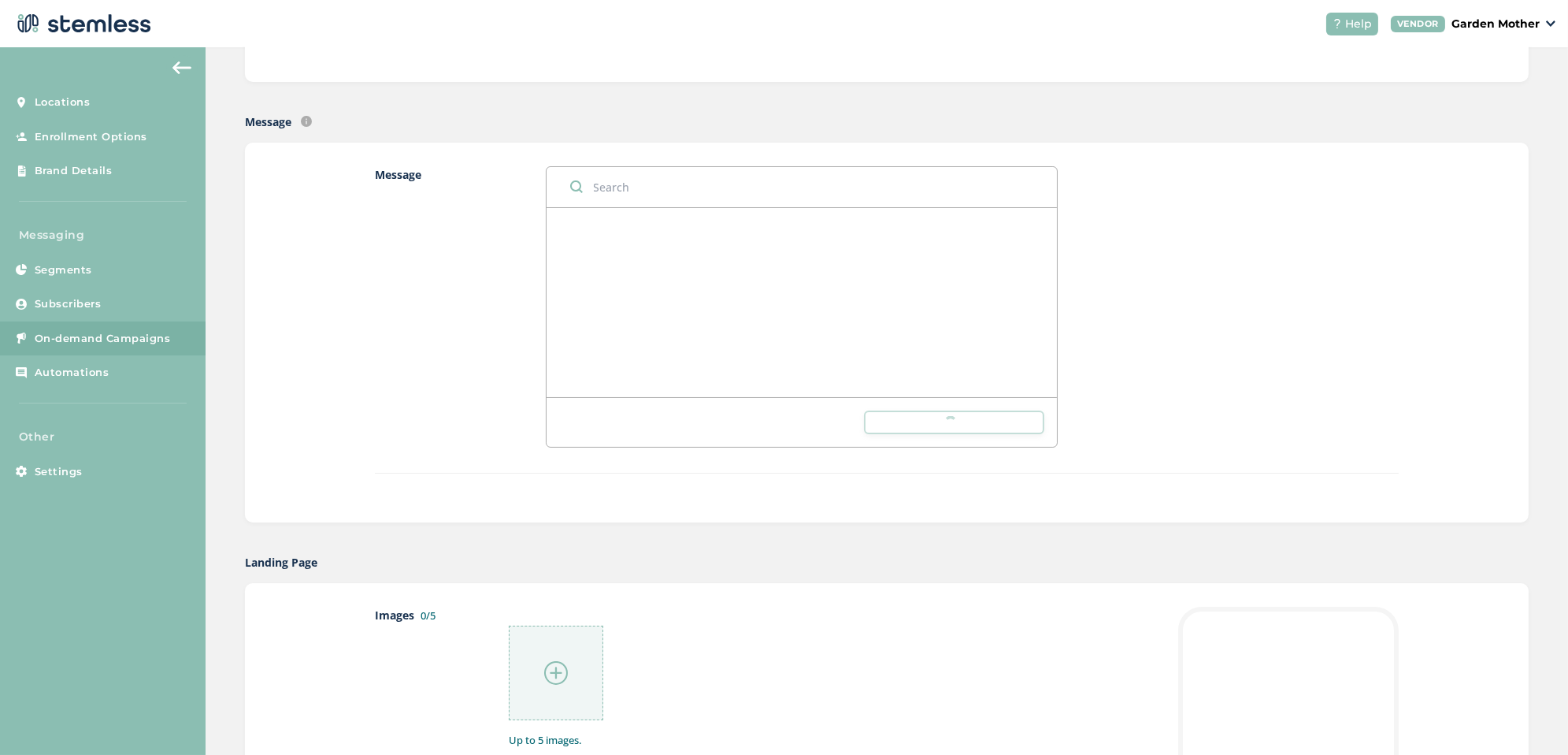
radio input "false"
radio input "true"
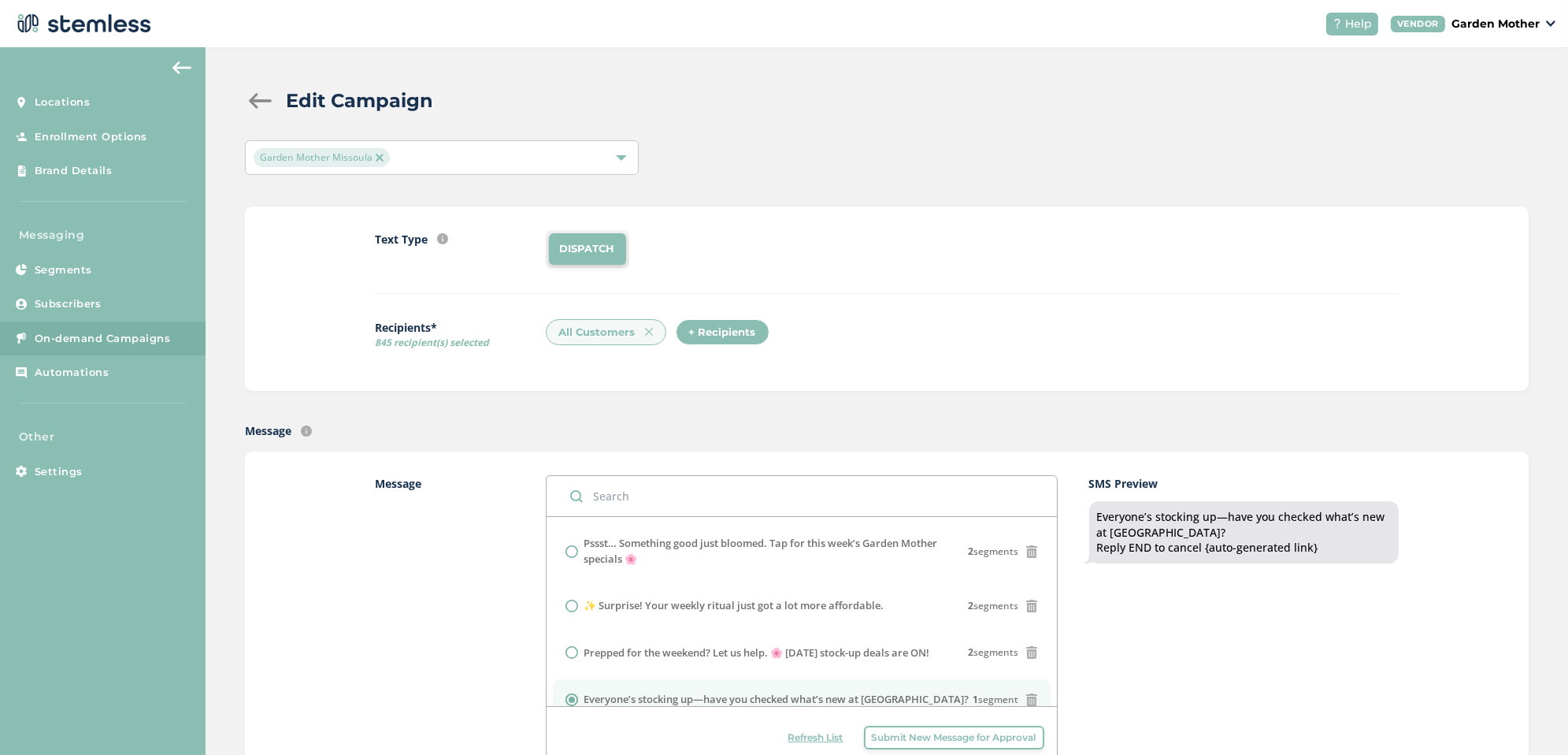
click at [266, 96] on div at bounding box center [260, 100] width 31 height 16
